Goal: Task Accomplishment & Management: Use online tool/utility

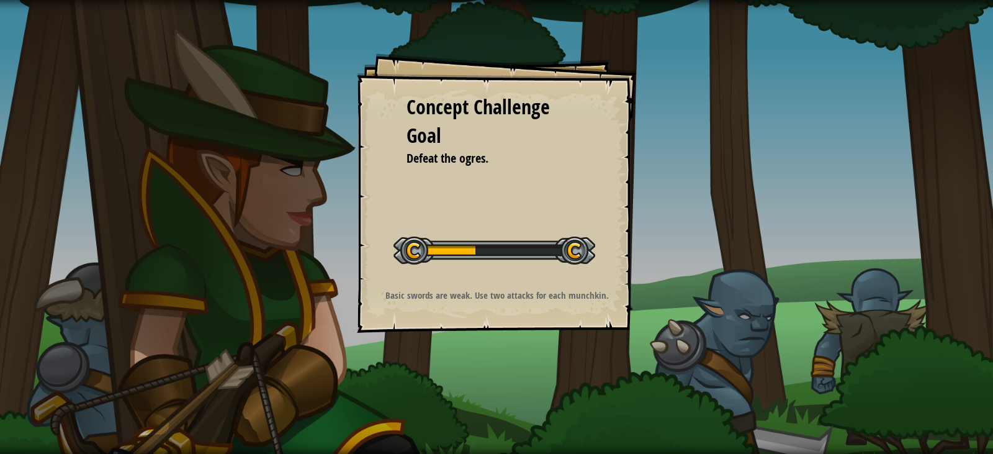
drag, startPoint x: 0, startPoint y: 0, endPoint x: 704, endPoint y: 303, distance: 766.1
click at [704, 303] on div "Concept Challenge Goal Defeat the ogres. Start Concept Challenge Error loading …" at bounding box center [496, 227] width 993 height 454
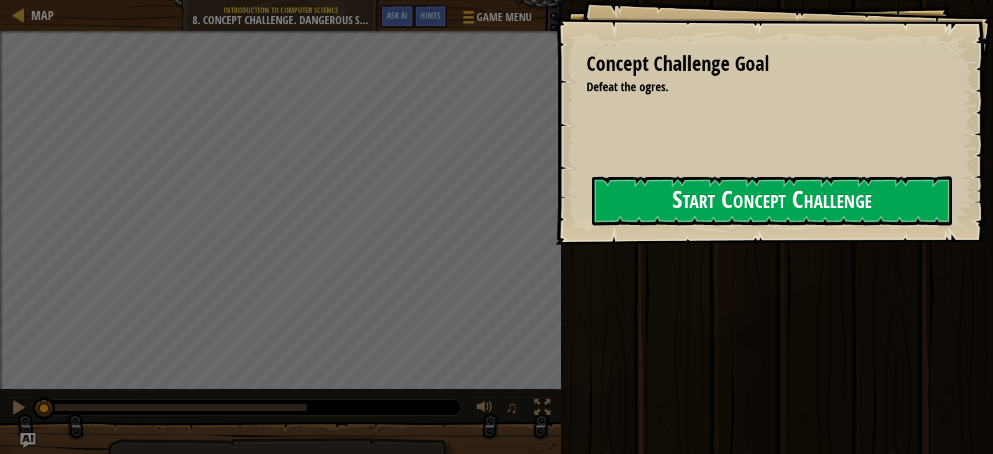
click at [690, 213] on button "Start Concept Challenge" at bounding box center [772, 200] width 360 height 49
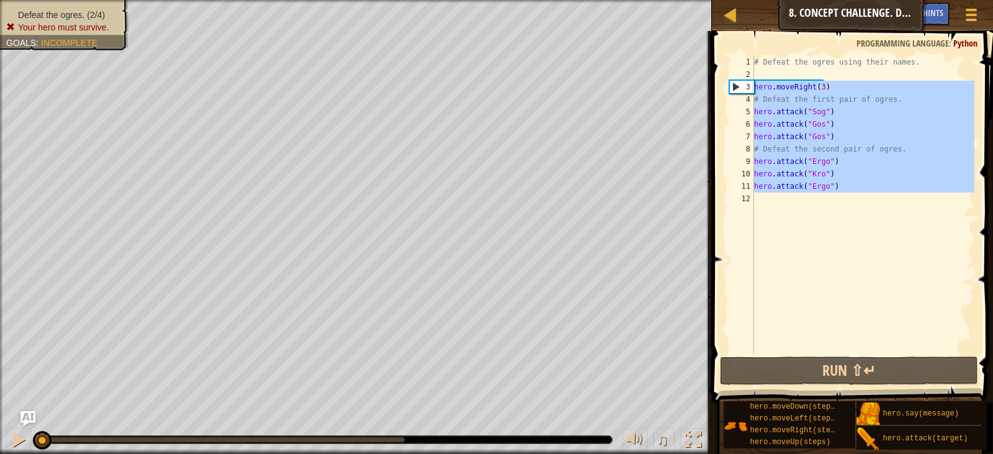
drag, startPoint x: 759, startPoint y: 203, endPoint x: 715, endPoint y: 58, distance: 151.6
click at [715, 58] on div "1 2 3 4 5 6 7 8 9 10 11 12 # Defeat the ogres using their names. hero . moveRig…" at bounding box center [850, 241] width 285 height 408
type textarea "# Defeat the ogres using their names."
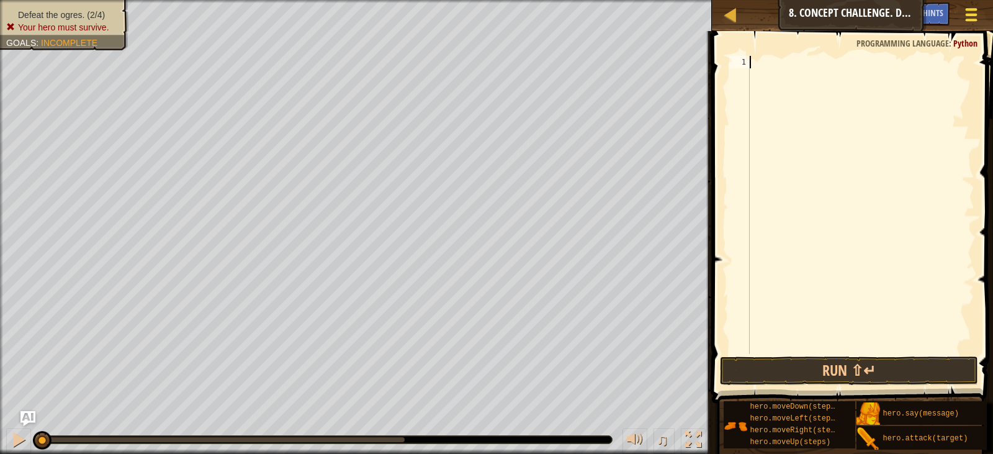
click at [971, 15] on span at bounding box center [972, 15] width 12 height 2
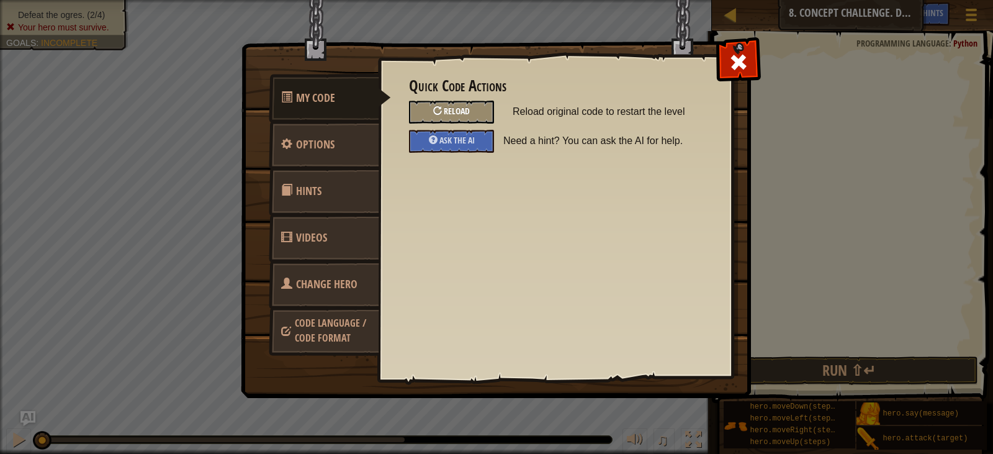
click at [438, 111] on div at bounding box center [437, 110] width 9 height 9
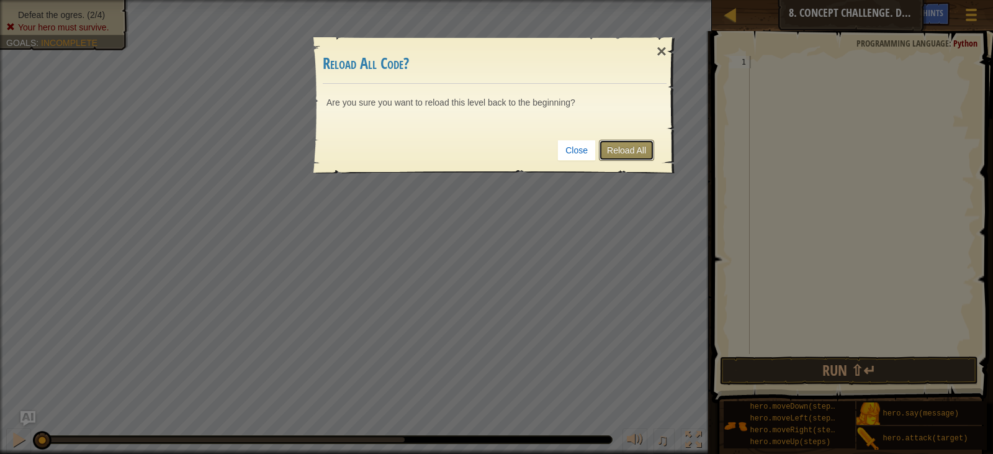
click at [635, 152] on link "Reload All" at bounding box center [626, 150] width 55 height 21
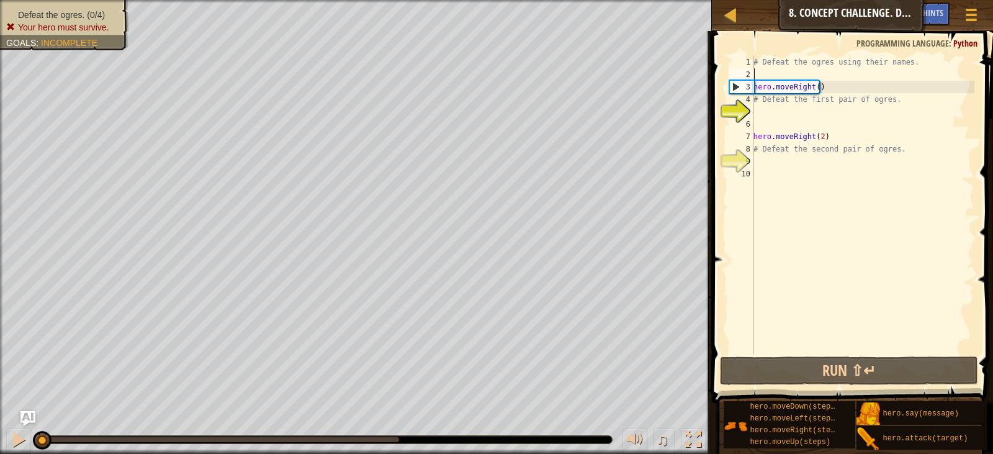
click at [807, 76] on div "# Defeat the ogres using their names. hero . moveRight ( ) # Defeat the first p…" at bounding box center [862, 217] width 223 height 323
click at [758, 114] on div "# Defeat the ogres using their names. hero . moveRight ( ) # Defeat the first p…" at bounding box center [862, 217] width 223 height 323
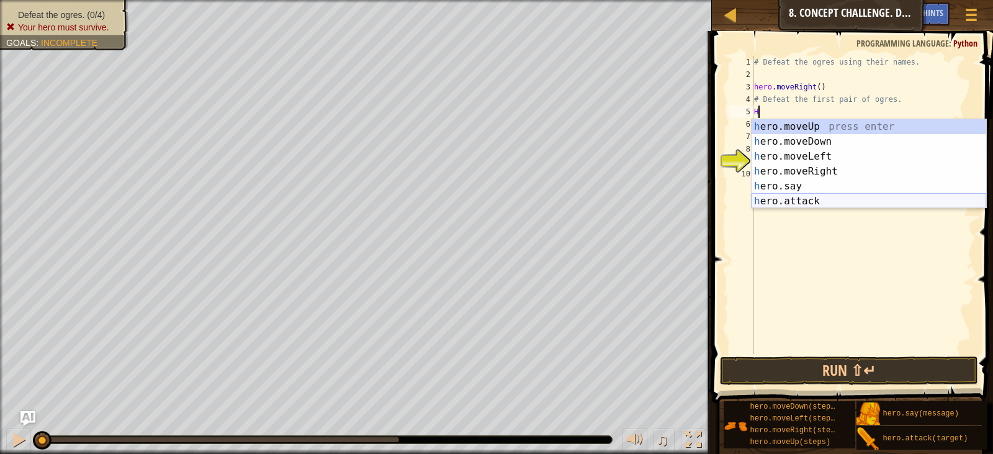
click at [791, 204] on div "h ero.moveUp press enter h ero.moveDown press enter h ero.moveLeft press enter …" at bounding box center [868, 178] width 235 height 119
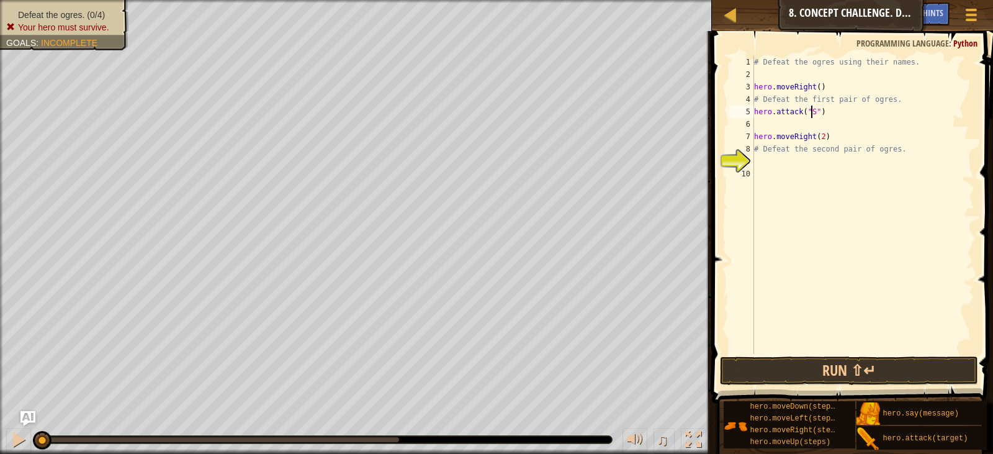
scroll to position [6, 5]
type textarea "hero.attack("Sog")"
click at [781, 125] on div "# Defeat the ogres using their names. hero . moveRight ( ) # Defeat the first p…" at bounding box center [862, 217] width 223 height 323
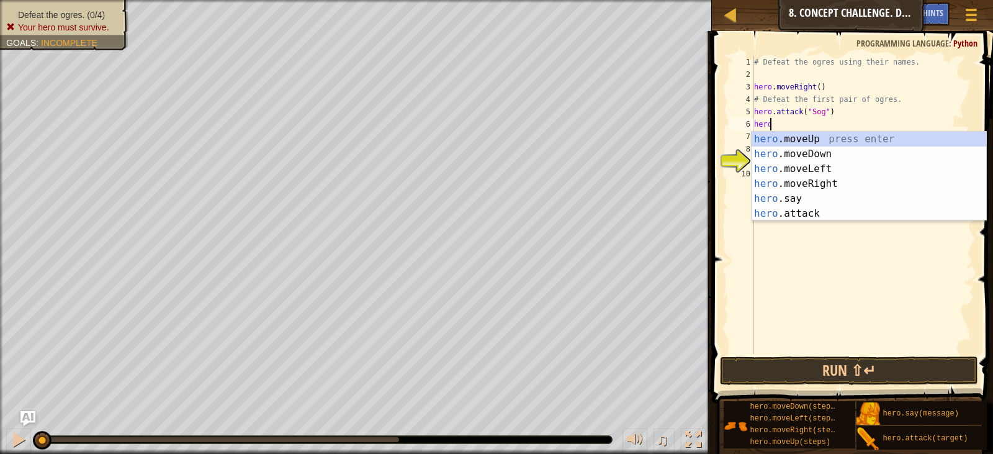
scroll to position [6, 1]
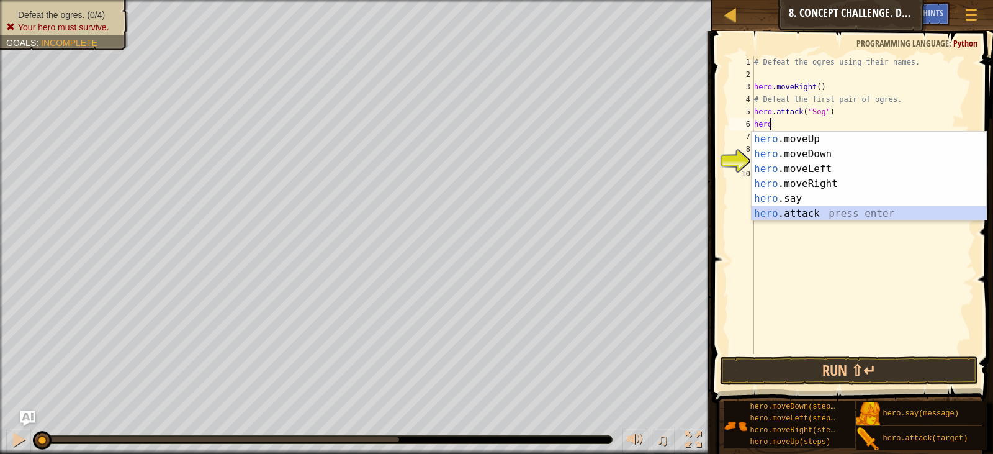
click at [855, 209] on div "hero .moveUp press enter hero .moveDown press enter hero .moveLeft press enter …" at bounding box center [868, 191] width 235 height 119
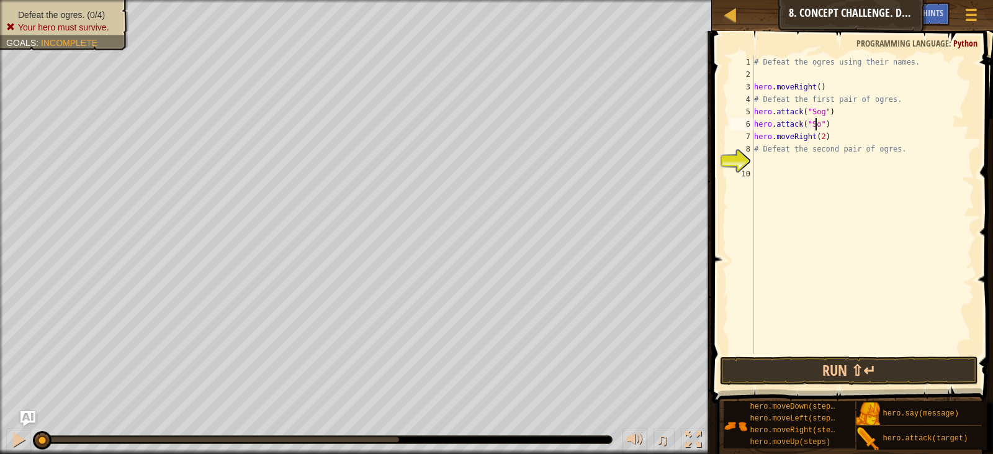
scroll to position [6, 5]
click at [845, 141] on div "# Defeat the ogres using their names. hero . moveRight ( ) # Defeat the first p…" at bounding box center [862, 217] width 223 height 323
type textarea "hero.moveRight(2)"
click at [845, 173] on div "# Defeat the ogres using their names. hero . moveRight ( ) # Defeat the first p…" at bounding box center [862, 217] width 223 height 323
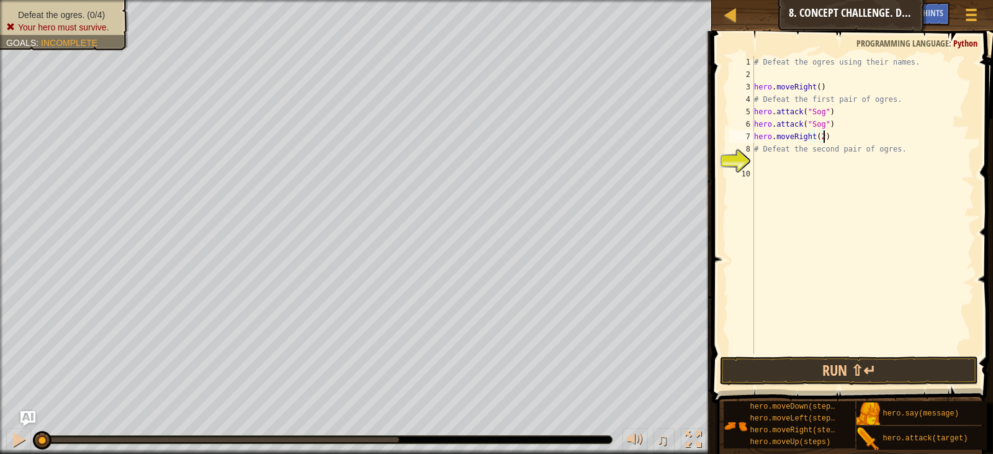
click at [852, 130] on div "# Defeat the ogres using their names. hero . moveRight ( ) # Defeat the first p…" at bounding box center [862, 217] width 223 height 323
click at [856, 117] on div "# Defeat the ogres using their names. hero . moveRight ( ) # Defeat the first p…" at bounding box center [862, 217] width 223 height 323
type textarea "hero.attack("Sog")"
drag, startPoint x: 869, startPoint y: 136, endPoint x: 871, endPoint y: 125, distance: 11.4
click at [869, 136] on div "# Defeat the ogres using their names. hero . moveRight ( ) # Defeat the first p…" at bounding box center [862, 217] width 223 height 323
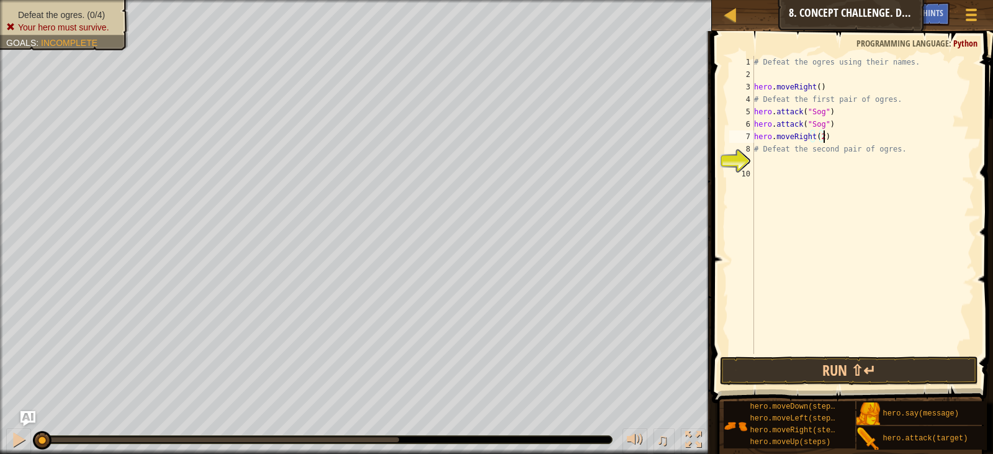
click at [871, 125] on div "# Defeat the ogres using their names. hero . moveRight ( ) # Defeat the first p…" at bounding box center [862, 217] width 223 height 323
type textarea "hero.attack("Sog")"
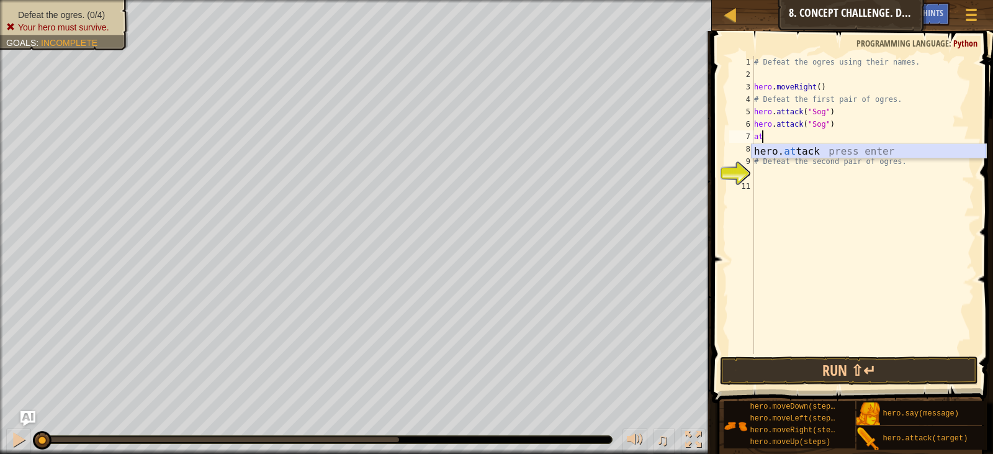
click at [967, 144] on div "hero. at tack press enter" at bounding box center [868, 166] width 235 height 45
type textarea "hero.attack("Gos")"
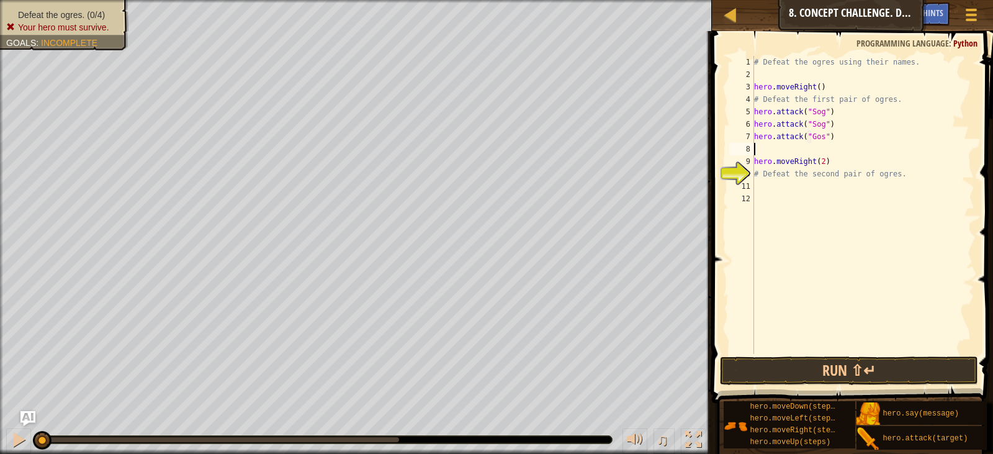
scroll to position [6, 0]
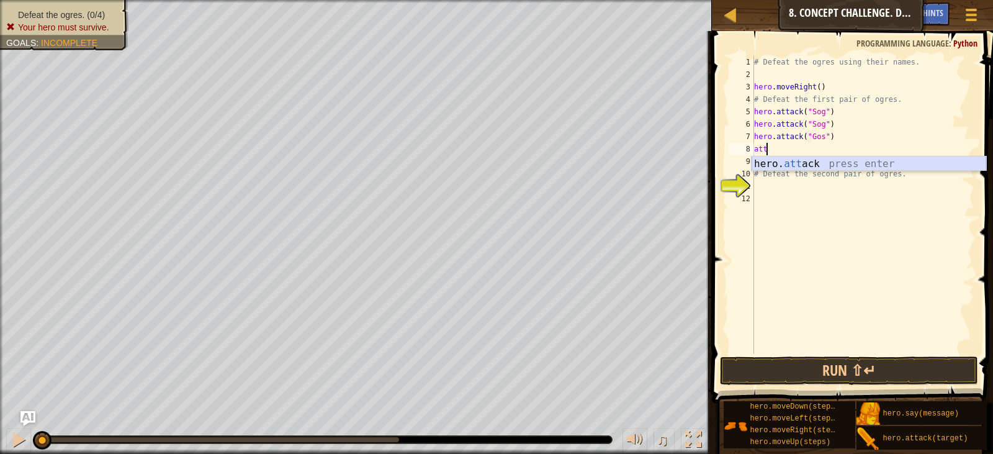
click at [951, 167] on div "hero. att ack press enter" at bounding box center [868, 178] width 235 height 45
type textarea "hero.attack("Gos")"
click at [926, 199] on div "# Defeat the ogres using their names. hero . moveRight ( ) # Defeat the first p…" at bounding box center [862, 217] width 223 height 323
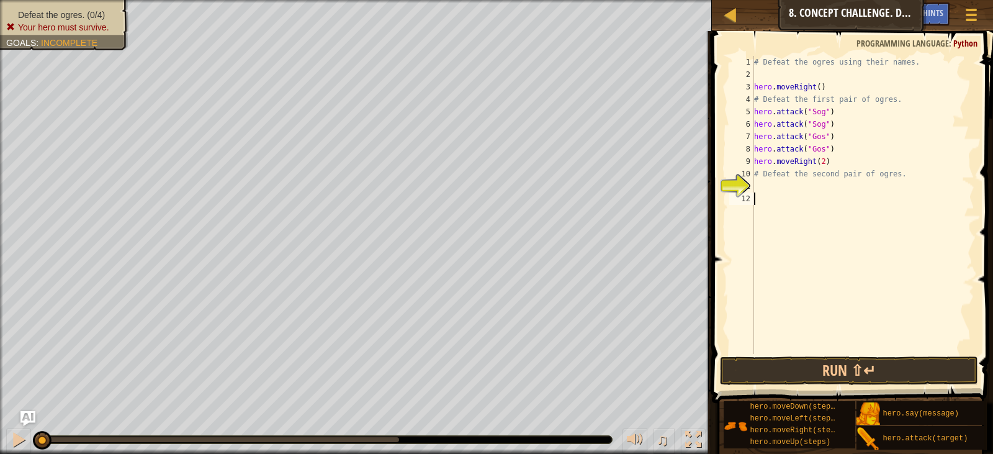
click at [917, 166] on div "# Defeat the ogres using their names. hero . moveRight ( ) # Defeat the first p…" at bounding box center [862, 217] width 223 height 323
type textarea "hero.moveRight(2)"
click at [912, 186] on div "# Defeat the ogres using their names. hero . moveRight ( ) # Defeat the first p…" at bounding box center [862, 217] width 223 height 323
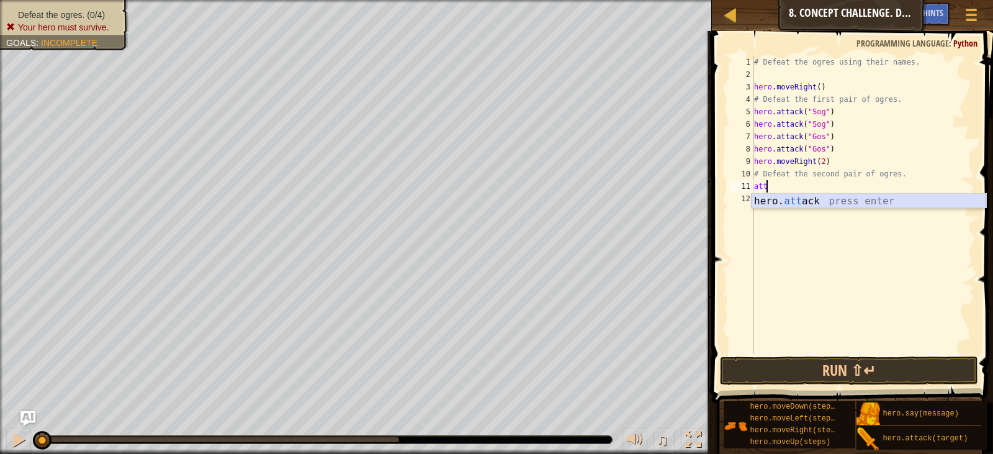
click at [898, 199] on div "hero. att ack press enter" at bounding box center [868, 216] width 235 height 45
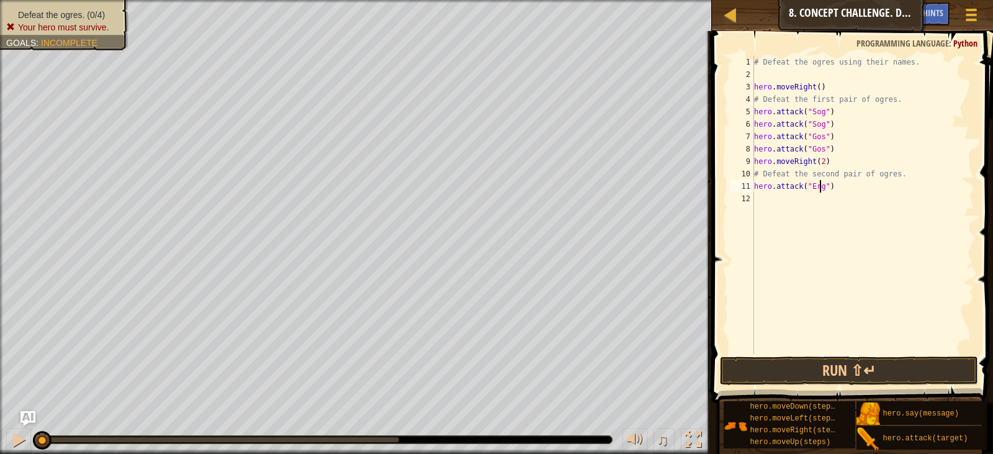
type textarea "hero.attack("Ergo")"
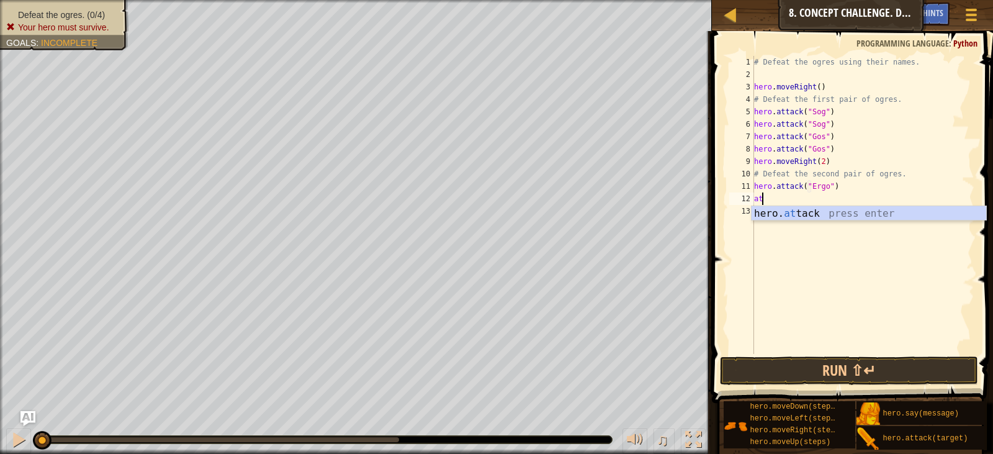
type textarea "att"
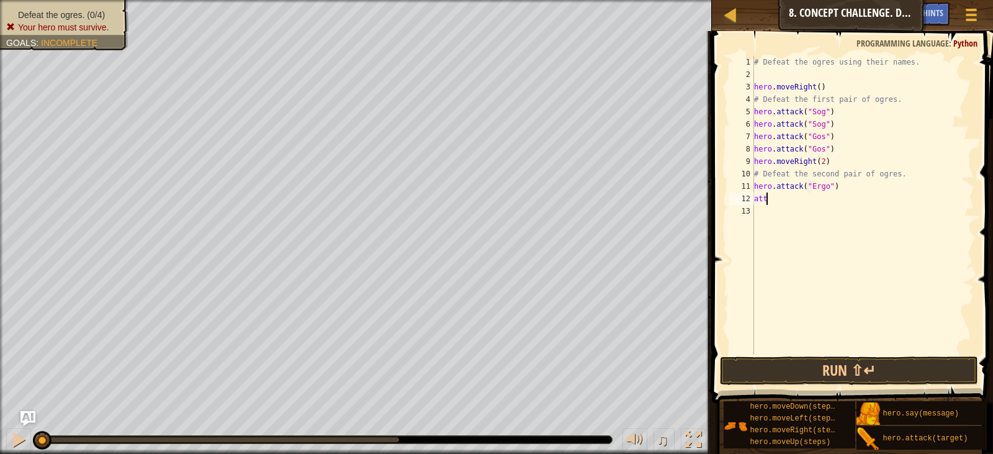
click at [892, 201] on div "# Defeat the ogres using their names. hero . moveRight ( ) # Defeat the first p…" at bounding box center [862, 217] width 223 height 323
click at [840, 207] on div "# Defeat the ogres using their names. hero . moveRight ( ) # Defeat the first p…" at bounding box center [862, 217] width 223 height 323
drag, startPoint x: 847, startPoint y: 187, endPoint x: 833, endPoint y: 203, distance: 21.1
click at [846, 187] on div "# Defeat the ogres using their names. hero . moveRight ( ) # Defeat the first p…" at bounding box center [862, 217] width 223 height 323
click at [835, 201] on div "# Defeat the ogres using their names. hero . moveRight ( ) # Defeat the first p…" at bounding box center [862, 217] width 223 height 323
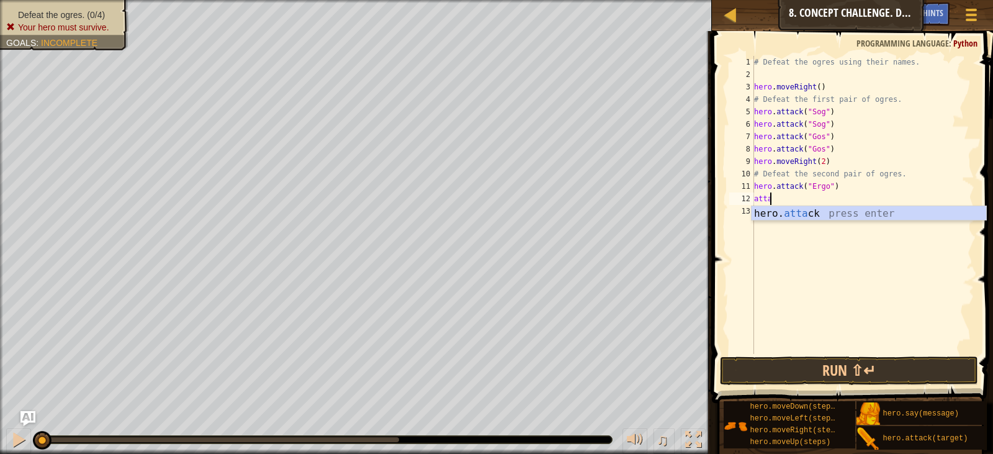
scroll to position [6, 1]
click at [821, 215] on div "hero. atta ck press enter" at bounding box center [868, 228] width 235 height 45
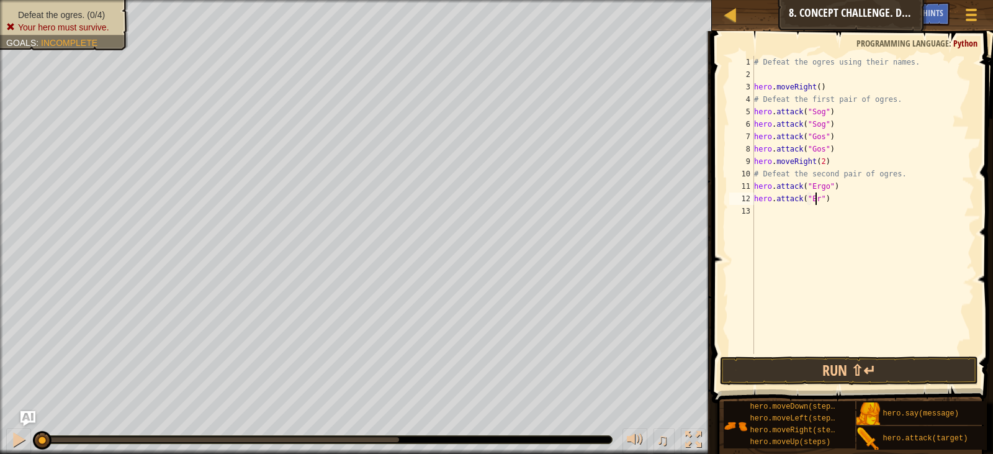
type textarea "hero.attack("Ergo")"
click at [821, 215] on div "# Defeat the ogres using their names. hero . moveRight ( ) # Defeat the first p…" at bounding box center [862, 217] width 223 height 323
click at [804, 227] on div "hero. att ack press enter" at bounding box center [868, 240] width 235 height 45
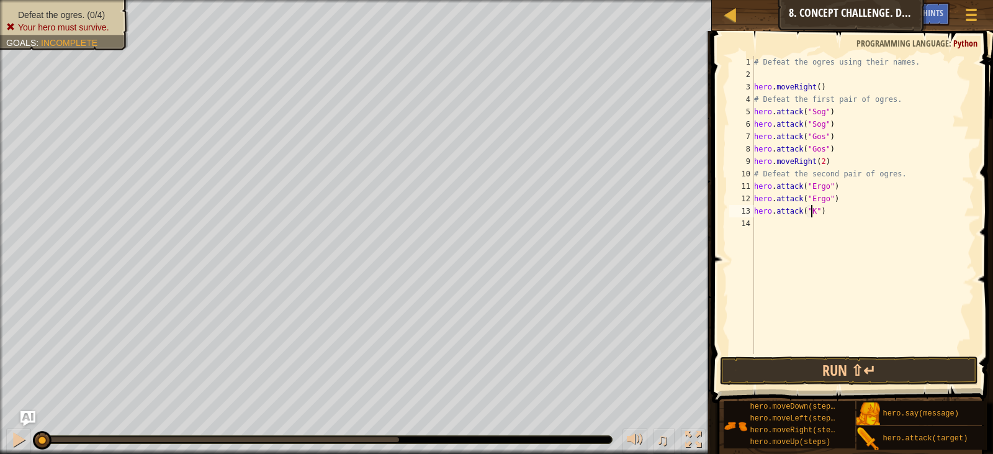
type textarea "hero.attack("Kro")"
click at [804, 227] on div "# Defeat the ogres using their names. hero . moveRight ( ) # Defeat the first p…" at bounding box center [862, 217] width 223 height 323
click at [811, 243] on div "hero. att ack press enter" at bounding box center [868, 253] width 235 height 45
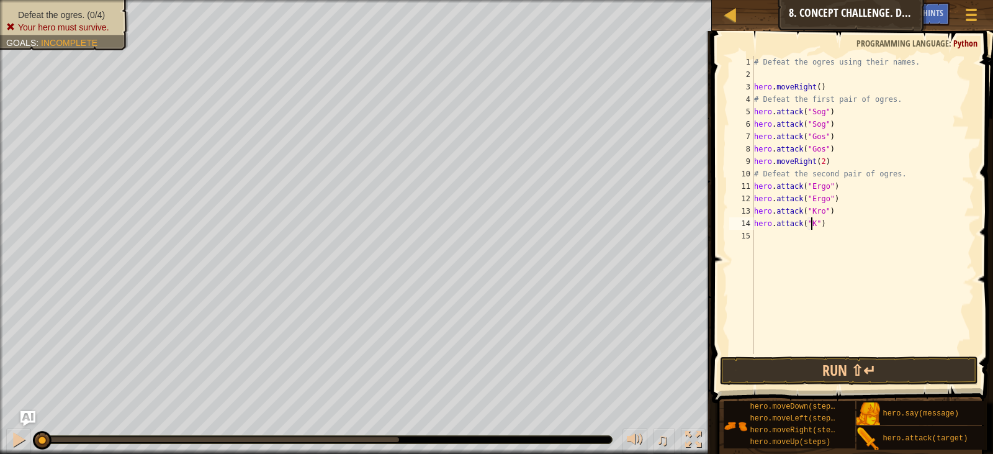
scroll to position [6, 5]
click at [842, 119] on div "# Defeat the ogres using their names. hero . moveRight ( ) # Defeat the first p…" at bounding box center [862, 217] width 223 height 323
click at [844, 155] on div "# Defeat the ogres using their names. hero . moveRight ( ) # Defeat the first p…" at bounding box center [862, 217] width 223 height 323
type textarea "hero.moveRight(2)"
click at [864, 368] on button "Run ⇧↵" at bounding box center [849, 370] width 258 height 29
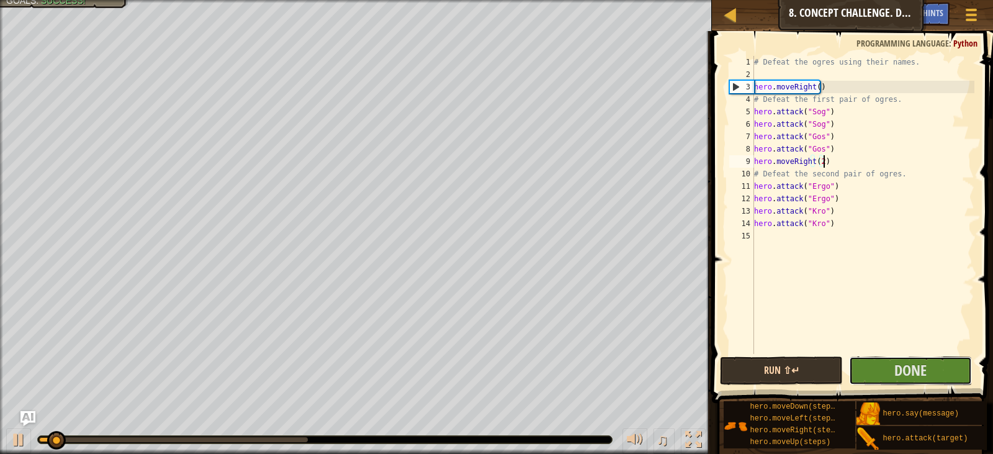
click at [864, 368] on button "Done" at bounding box center [910, 370] width 123 height 29
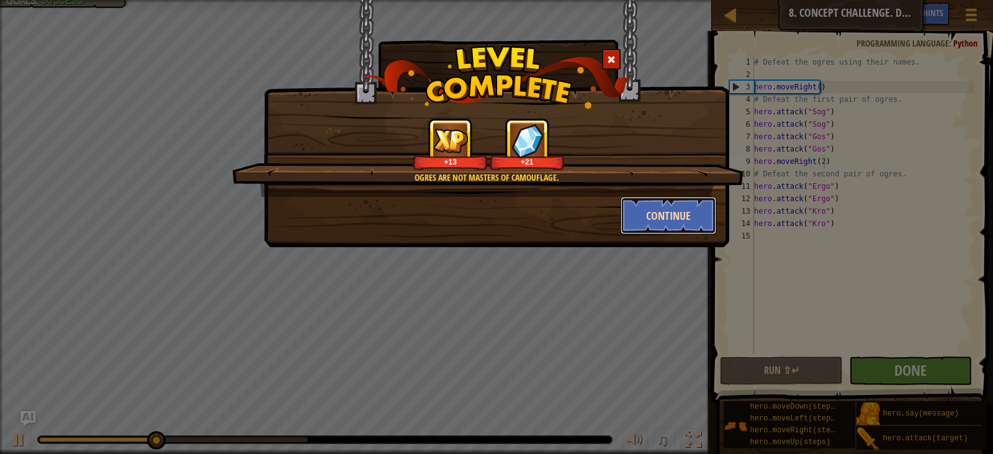
click at [676, 218] on button "Continue" at bounding box center [669, 215] width 96 height 37
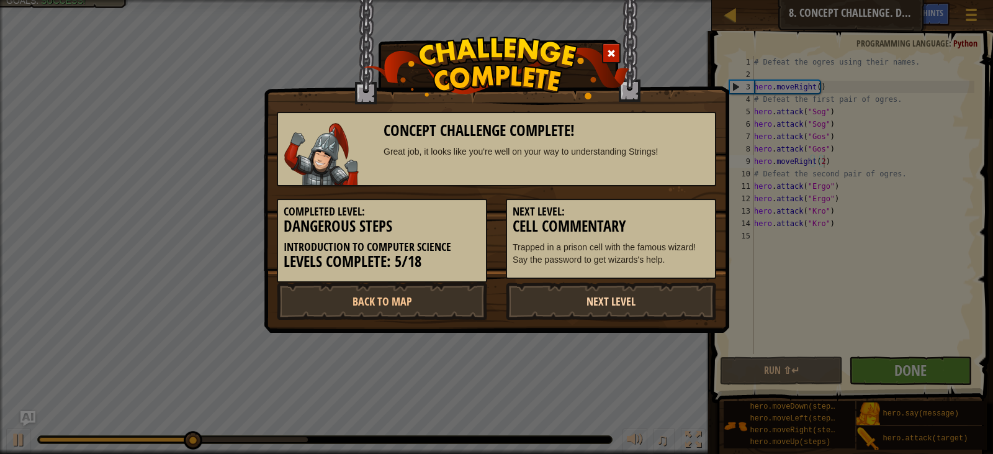
click at [623, 314] on link "Next Level" at bounding box center [611, 300] width 210 height 37
